Goal: Task Accomplishment & Management: Manage account settings

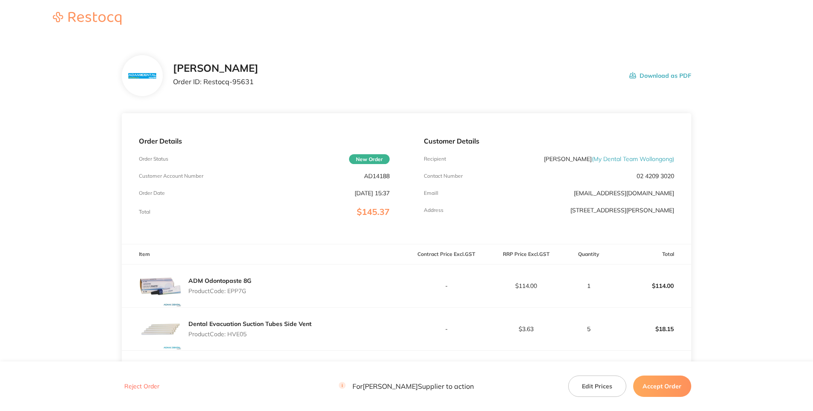
click at [356, 64] on div "[PERSON_NAME] Order ID: Restocq- 95631 Download as PDF" at bounding box center [406, 75] width 569 height 41
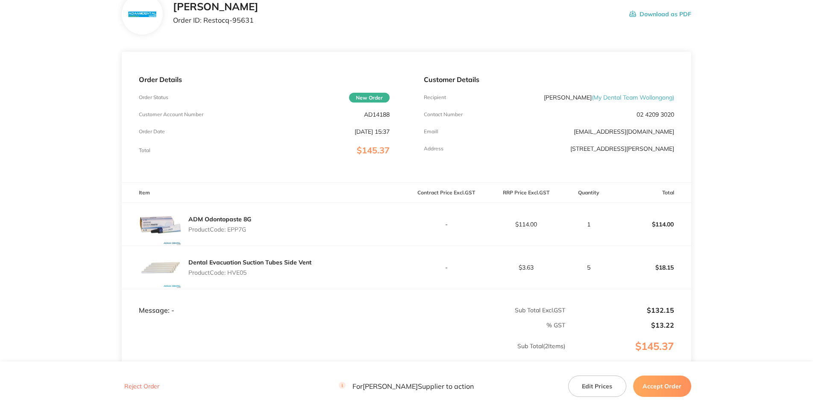
scroll to position [123, 0]
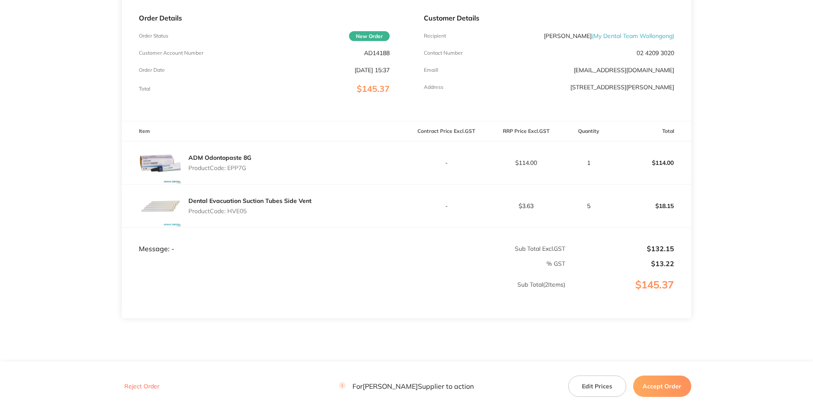
click at [203, 56] on p "Customer Account Number" at bounding box center [171, 53] width 65 height 6
click at [380, 56] on p "AD14188" at bounding box center [377, 53] width 26 height 7
click at [233, 171] on p "Product Code: EPP7G" at bounding box center [219, 168] width 63 height 7
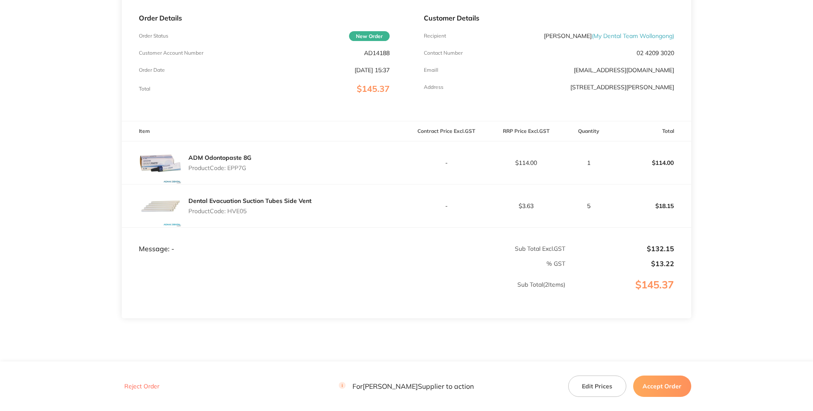
click at [240, 215] on p "Product Code: HVE05" at bounding box center [249, 211] width 123 height 7
click at [374, 56] on p "AD14188" at bounding box center [377, 53] width 26 height 7
click at [246, 171] on p "Product Code: EPP7G" at bounding box center [219, 168] width 63 height 7
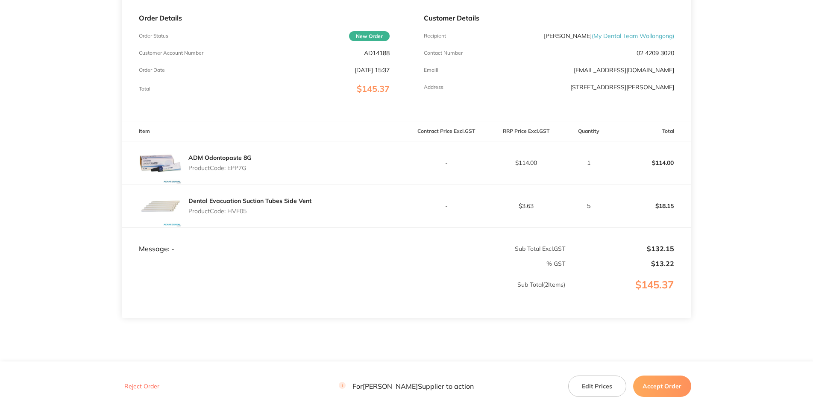
click at [244, 171] on p "Product Code: EPP7G" at bounding box center [219, 168] width 63 height 7
click at [243, 171] on p "Product Code: EPP7G" at bounding box center [219, 168] width 63 height 7
click at [243, 215] on p "Product Code: HVE05" at bounding box center [249, 211] width 123 height 7
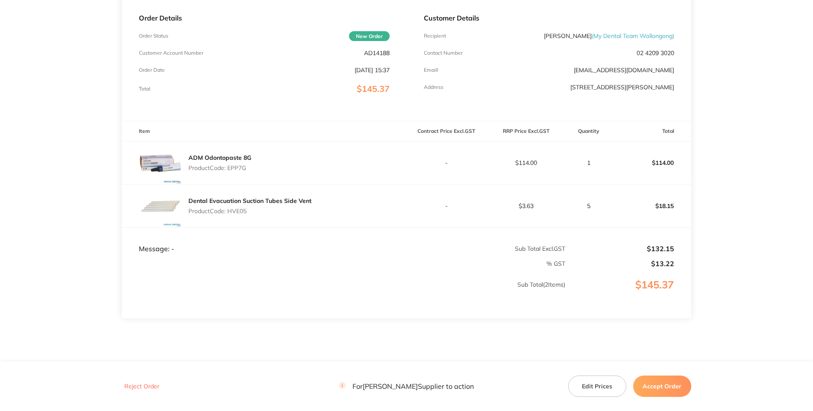
click at [357, 94] on p "$145.37" at bounding box center [373, 89] width 33 height 10
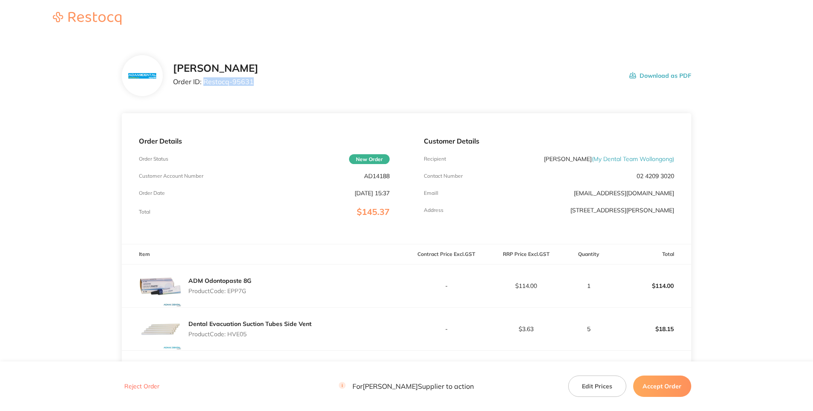
drag, startPoint x: 214, startPoint y: 117, endPoint x: 172, endPoint y: 115, distance: 42.3
click at [173, 85] on p "Order ID: Restocq- 95631" at bounding box center [215, 82] width 85 height 8
click at [561, 152] on div "Customer Details Recipient [PERSON_NAME] ( My Dental Team Wollongong ) Contact …" at bounding box center [549, 178] width 285 height 131
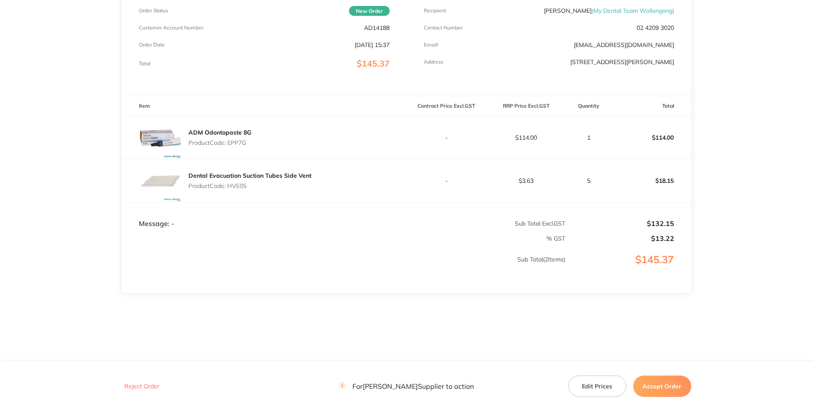
click at [655, 388] on button "Accept Order" at bounding box center [662, 386] width 58 height 21
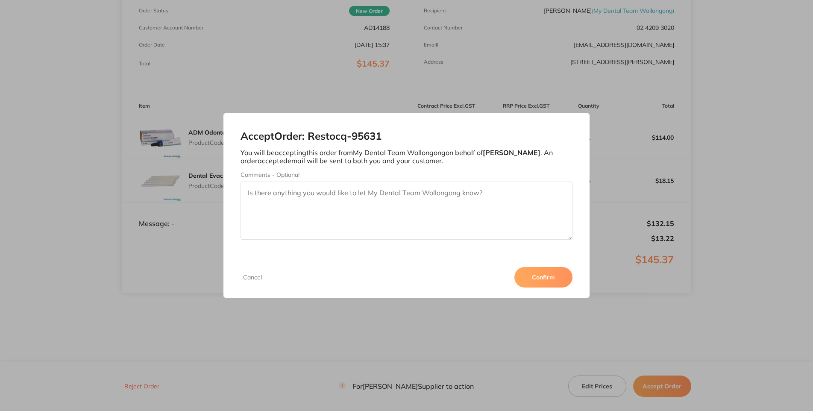
click at [573, 288] on button "Confirm" at bounding box center [544, 277] width 58 height 21
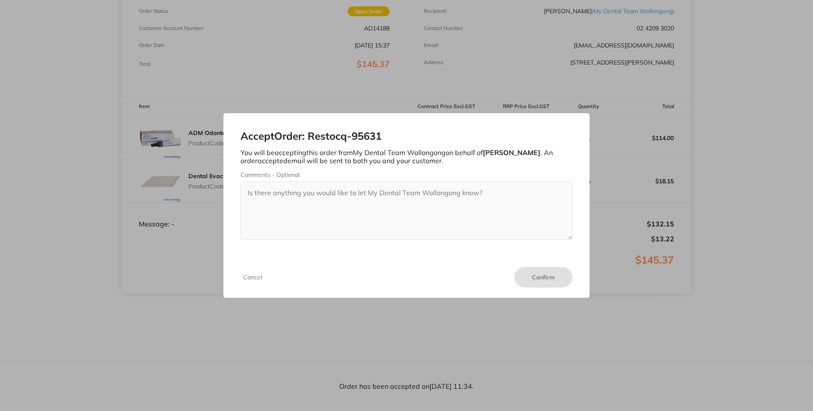
scroll to position [0, 0]
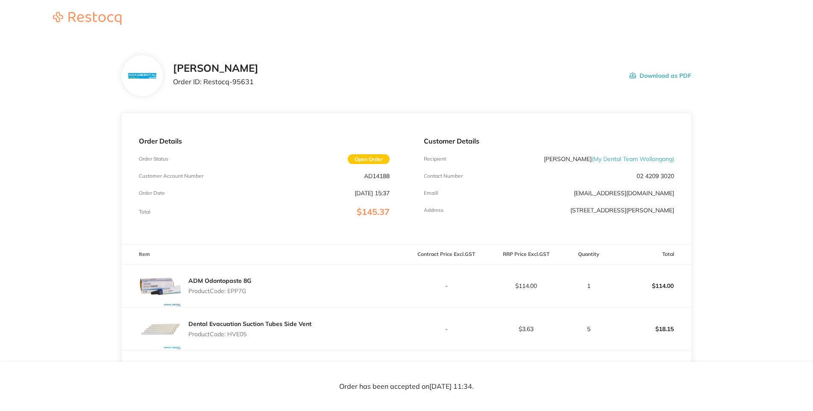
click at [180, 33] on header at bounding box center [406, 19] width 813 height 38
